Goal: Information Seeking & Learning: Learn about a topic

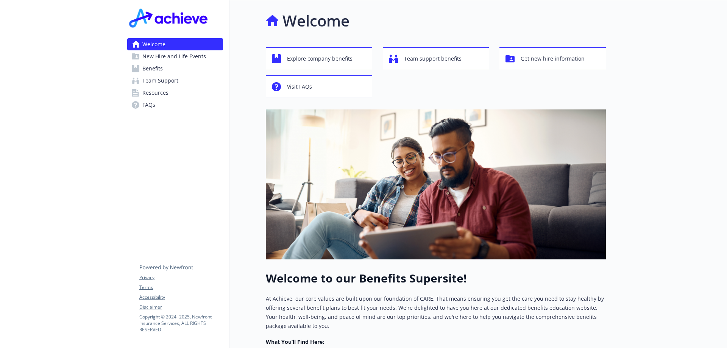
click at [150, 68] on span "Benefits" at bounding box center [152, 69] width 20 height 12
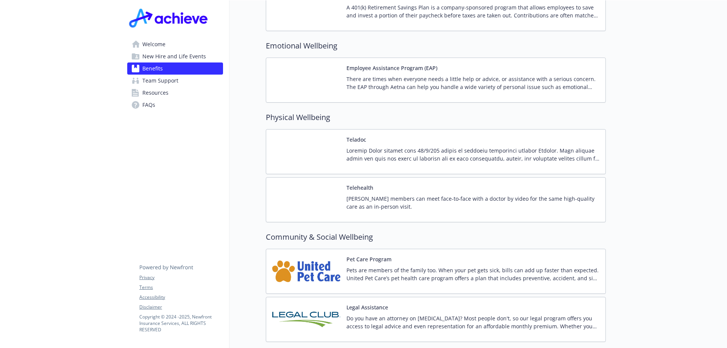
scroll to position [1448, 0]
